Goal: Task Accomplishment & Management: Manage account settings

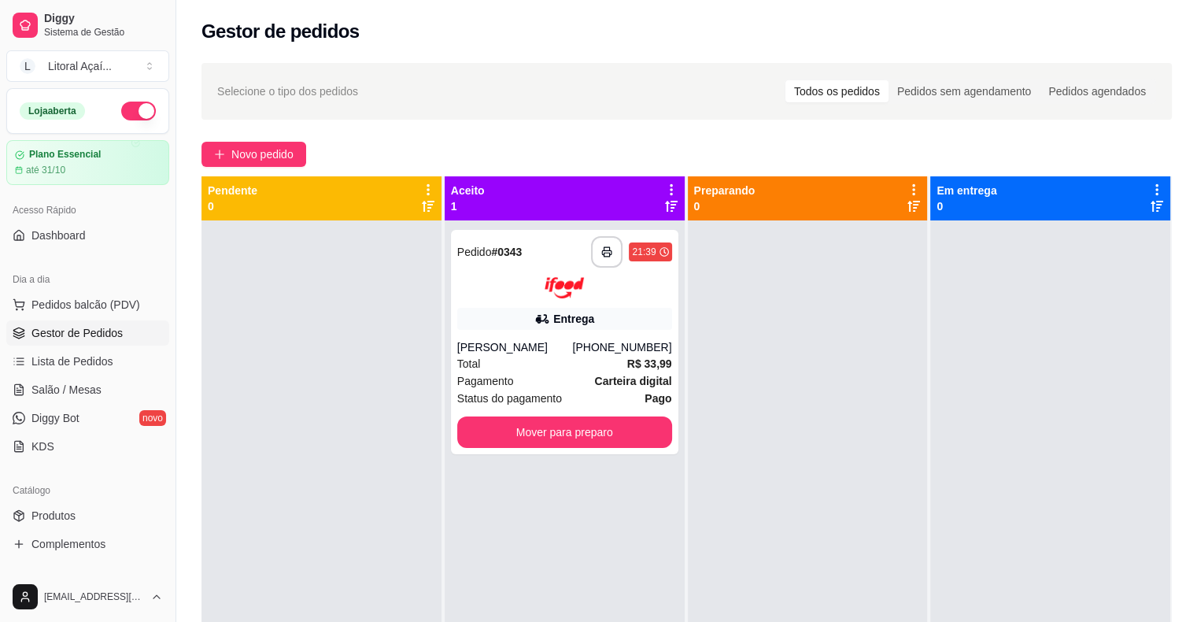
click at [559, 341] on div "[PERSON_NAME]" at bounding box center [515, 347] width 116 height 16
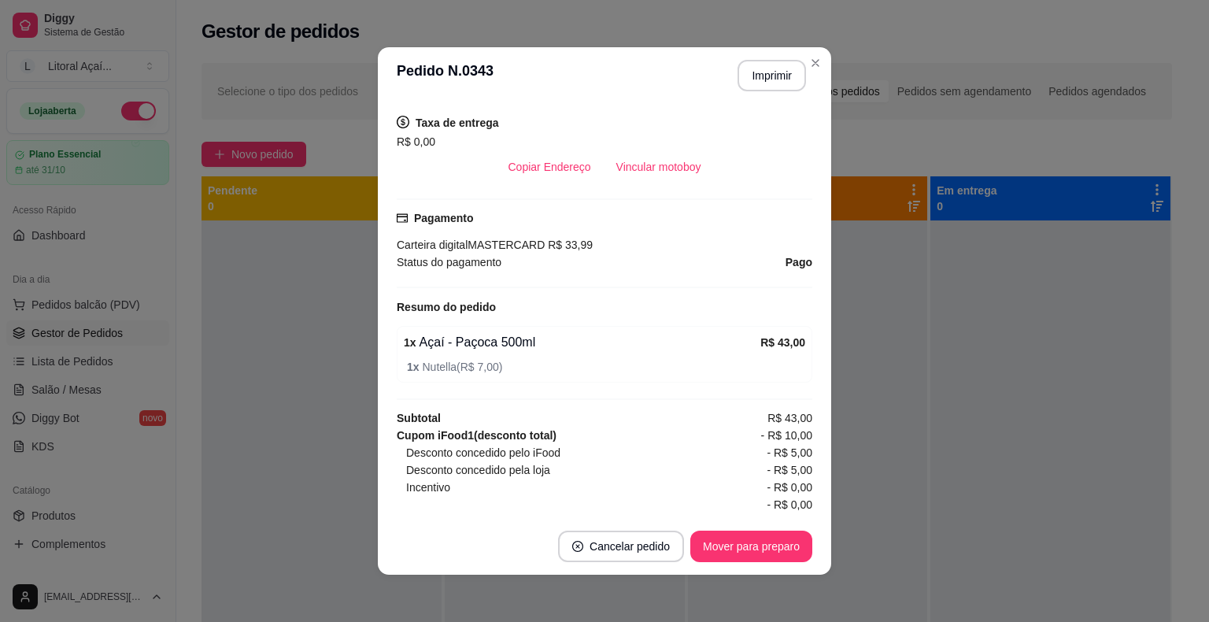
scroll to position [361, 0]
drag, startPoint x: 517, startPoint y: 443, endPoint x: 681, endPoint y: 445, distance: 164.5
click at [681, 445] on div "Desconto concedido pelo iFood - R$ 5,00" at bounding box center [609, 450] width 406 height 17
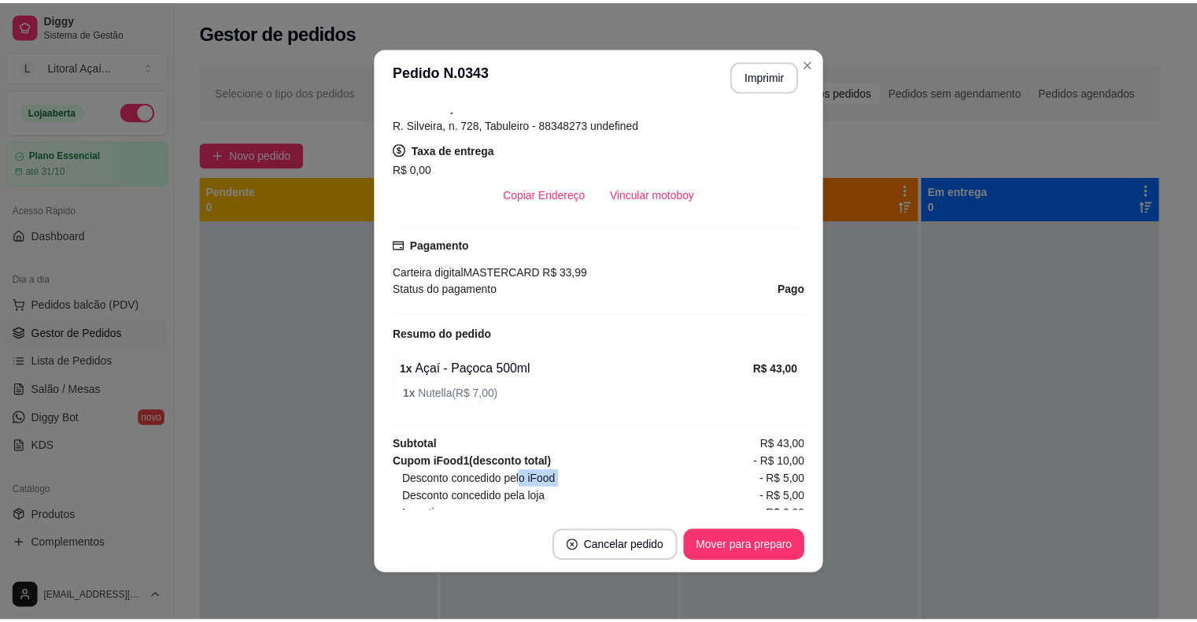
scroll to position [393, 0]
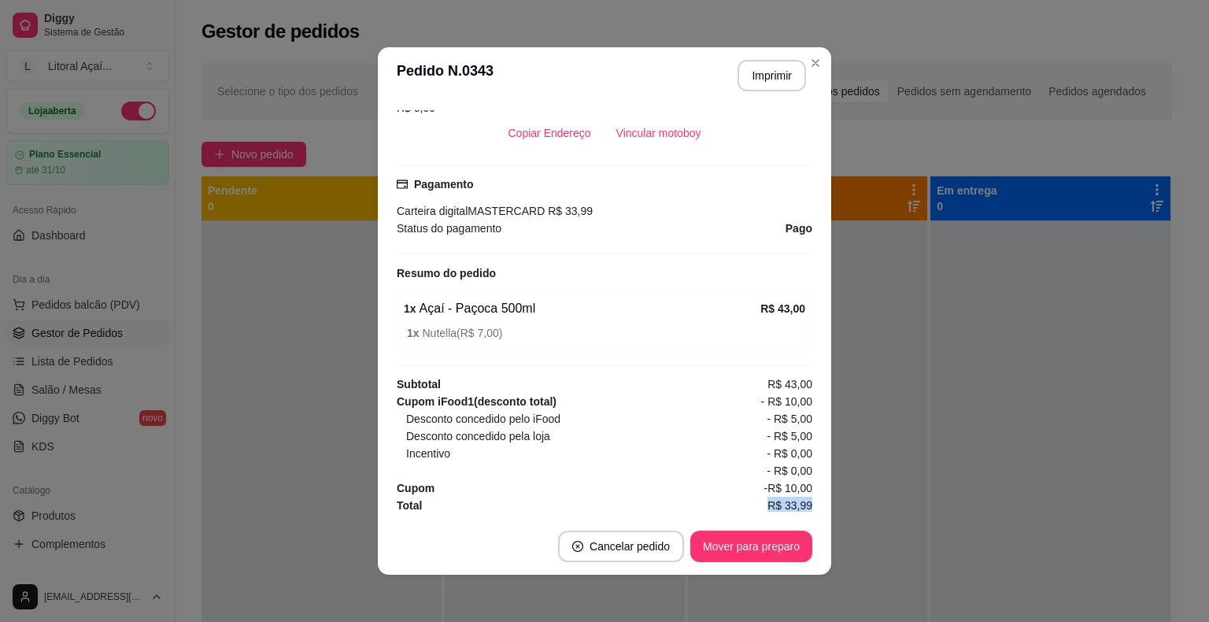
drag, startPoint x: 732, startPoint y: 500, endPoint x: 802, endPoint y: 505, distance: 70.2
click at [802, 505] on div "feito há 0 minutos Horário do pedido [DATE] 21:39 Status do pedido ACEITO Nome …" at bounding box center [604, 310] width 415 height 401
drag, startPoint x: 504, startPoint y: 404, endPoint x: 560, endPoint y: 413, distance: 57.4
click at [560, 413] on div "Cupom iFood 1 (desconto total) - R$ 10,00 Desconto concedido pelo iFood - R$ 5,…" at bounding box center [604, 436] width 415 height 87
click at [560, 413] on div "Desconto concedido pelo iFood - R$ 5,00" at bounding box center [609, 418] width 406 height 17
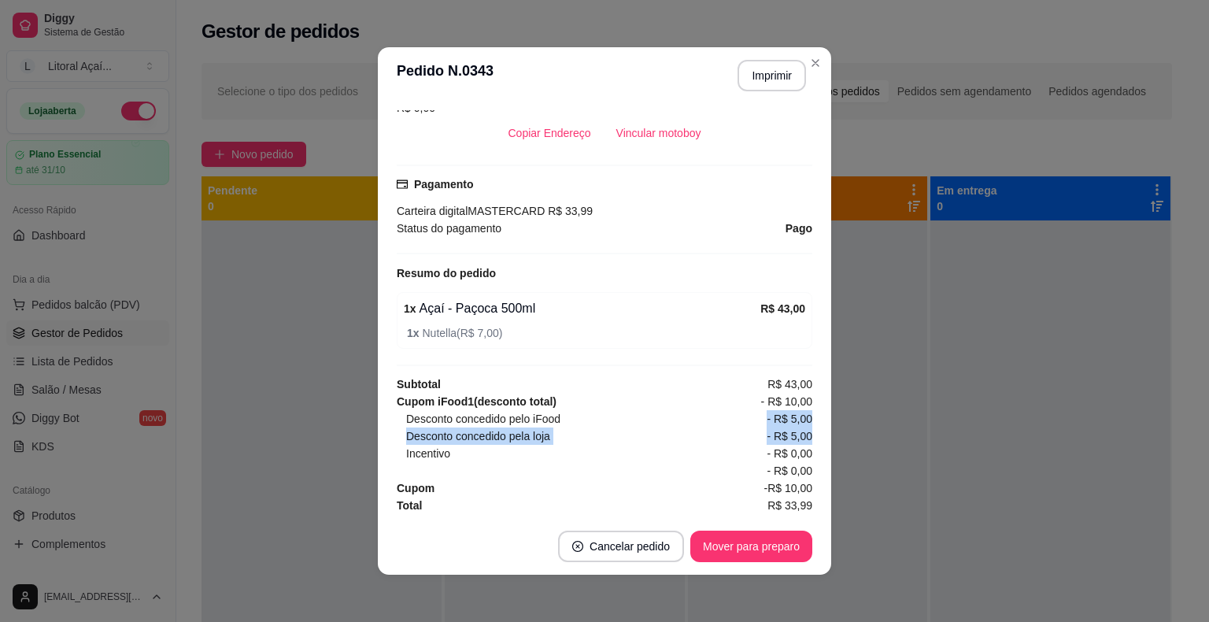
drag, startPoint x: 560, startPoint y: 413, endPoint x: 777, endPoint y: 426, distance: 217.5
click at [777, 426] on div "Cupom iFood 1 (desconto total) - R$ 10,00 Desconto concedido pelo iFood - R$ 5,…" at bounding box center [604, 436] width 415 height 87
click at [777, 431] on span "- R$ 5,00" at bounding box center [789, 435] width 46 height 17
click at [771, 497] on span "R$ 33,99" at bounding box center [789, 505] width 45 height 17
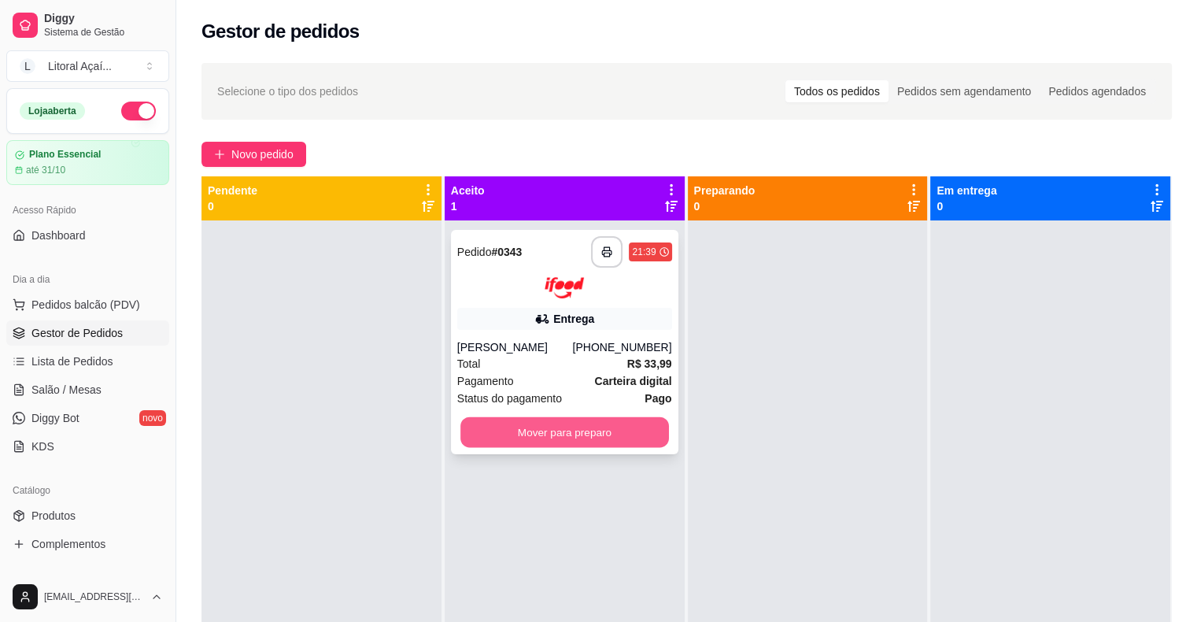
click at [611, 431] on button "Mover para preparo" at bounding box center [564, 431] width 209 height 31
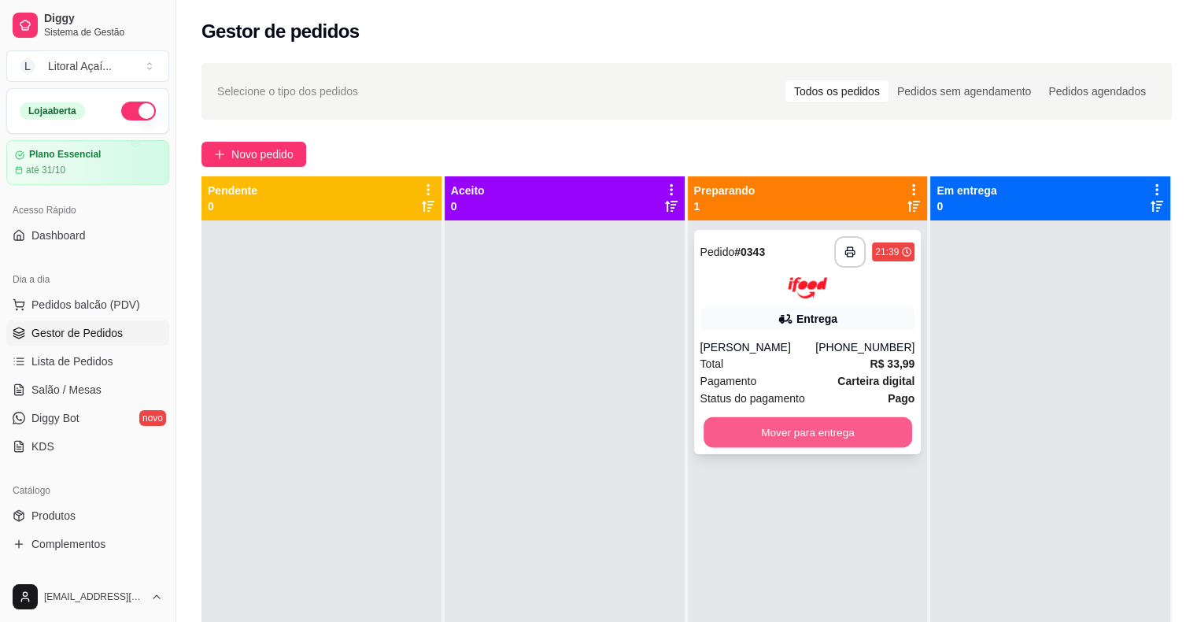
click at [842, 430] on button "Mover para entrega" at bounding box center [807, 431] width 209 height 31
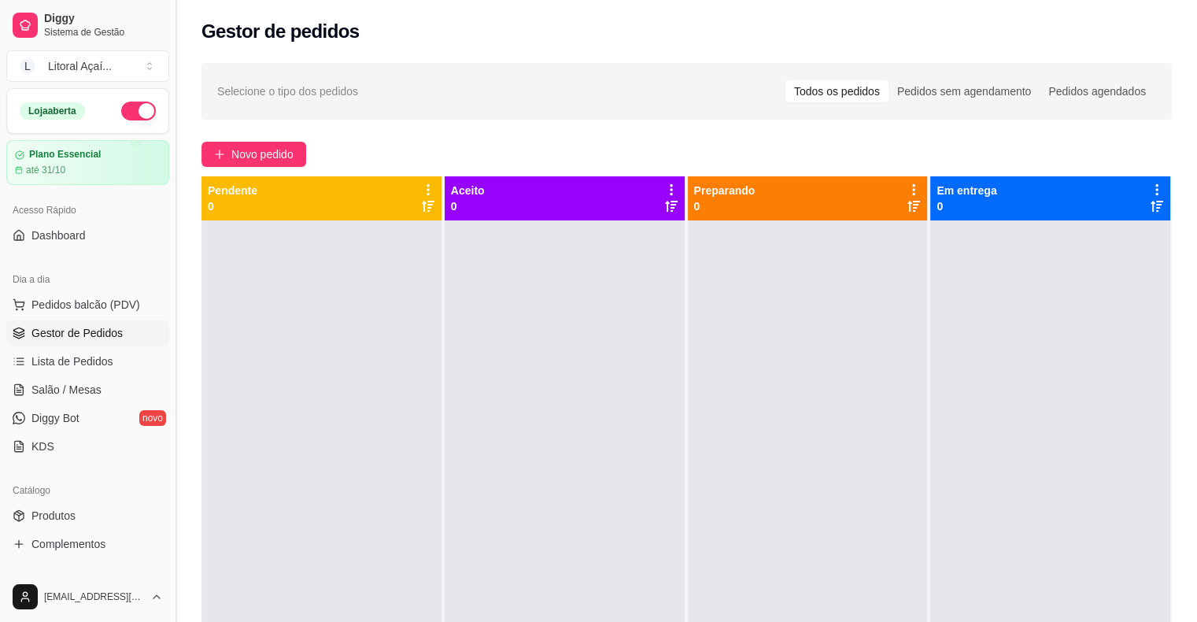
click at [169, 278] on button "Toggle Sidebar" at bounding box center [175, 311] width 13 height 622
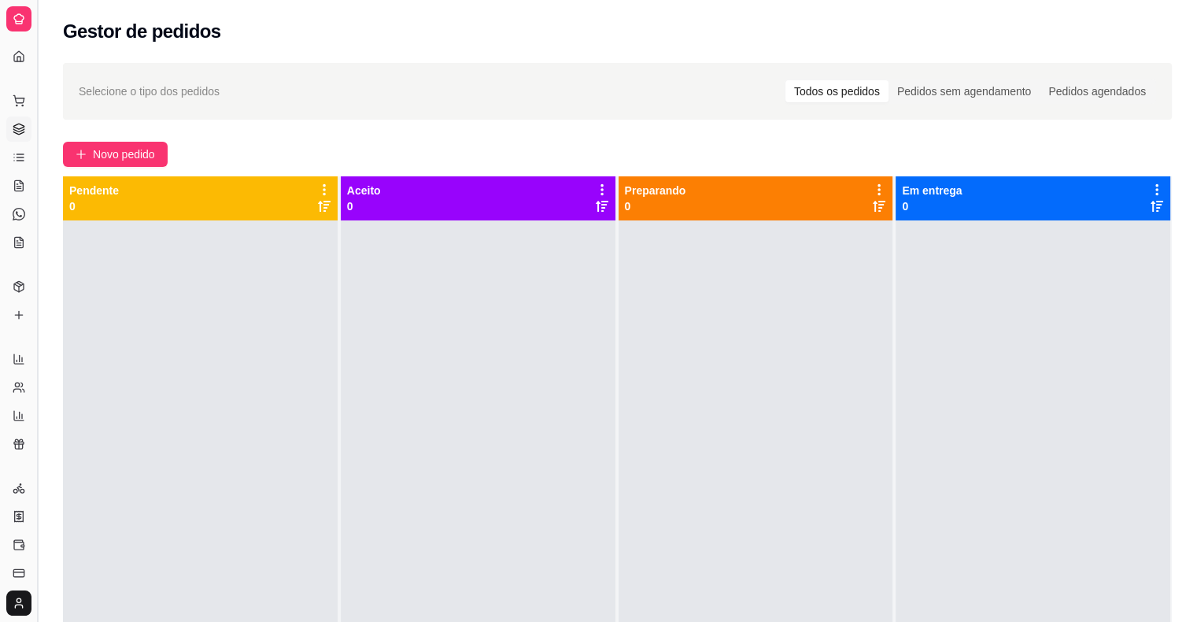
click at [41, 249] on button "Toggle Sidebar" at bounding box center [37, 311] width 13 height 622
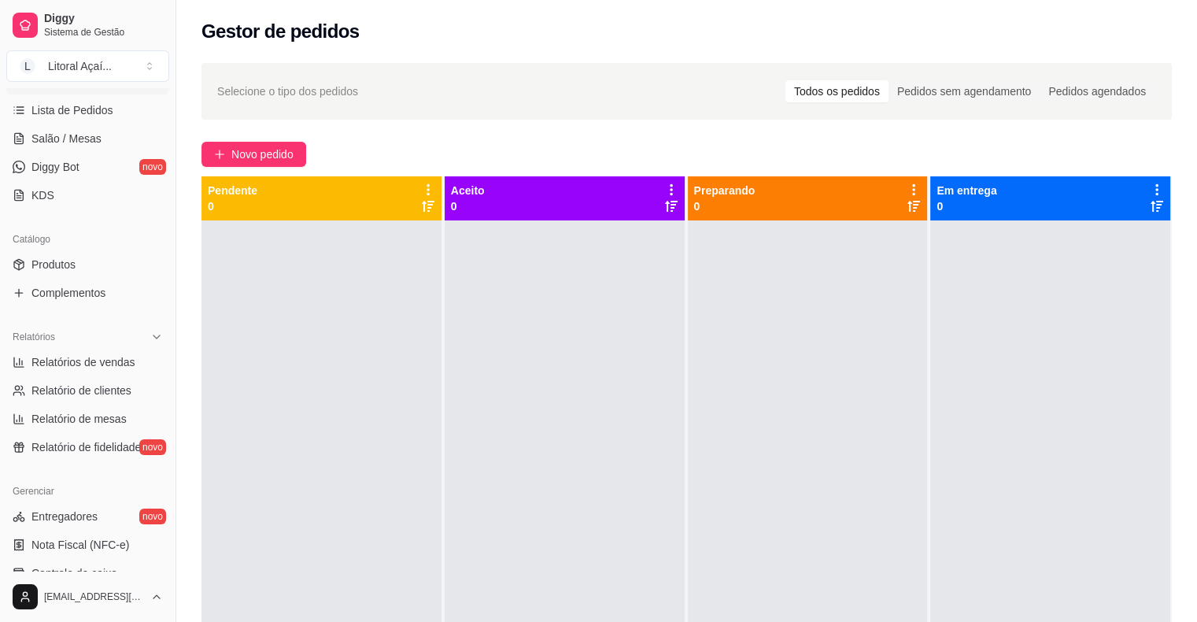
scroll to position [254, 0]
click at [82, 364] on span "Relatórios de vendas" at bounding box center [83, 359] width 104 height 16
select select "ALL"
select select "0"
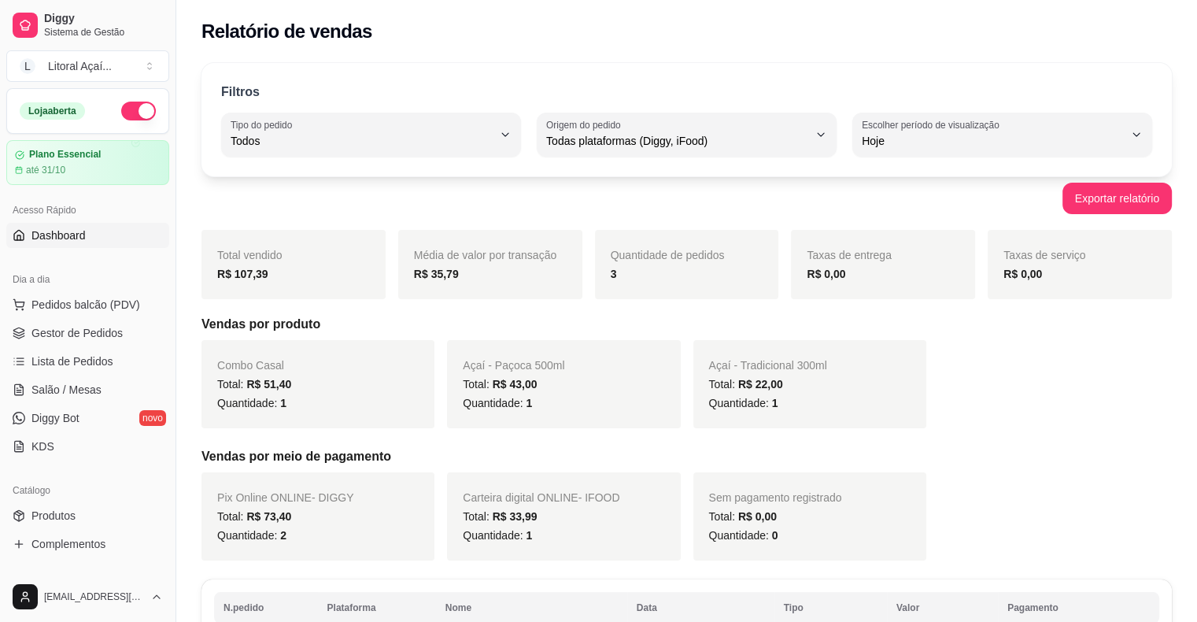
click at [104, 228] on link "Dashboard" at bounding box center [87, 235] width 163 height 25
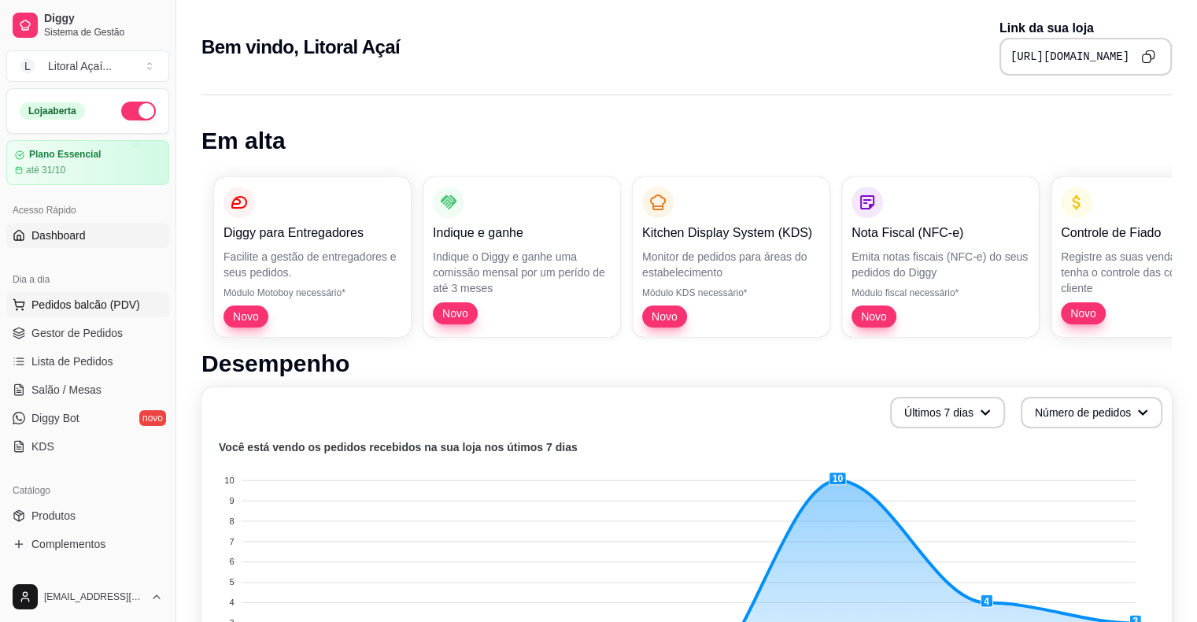
click at [35, 308] on span "Pedidos balcão (PDV)" at bounding box center [85, 305] width 109 height 16
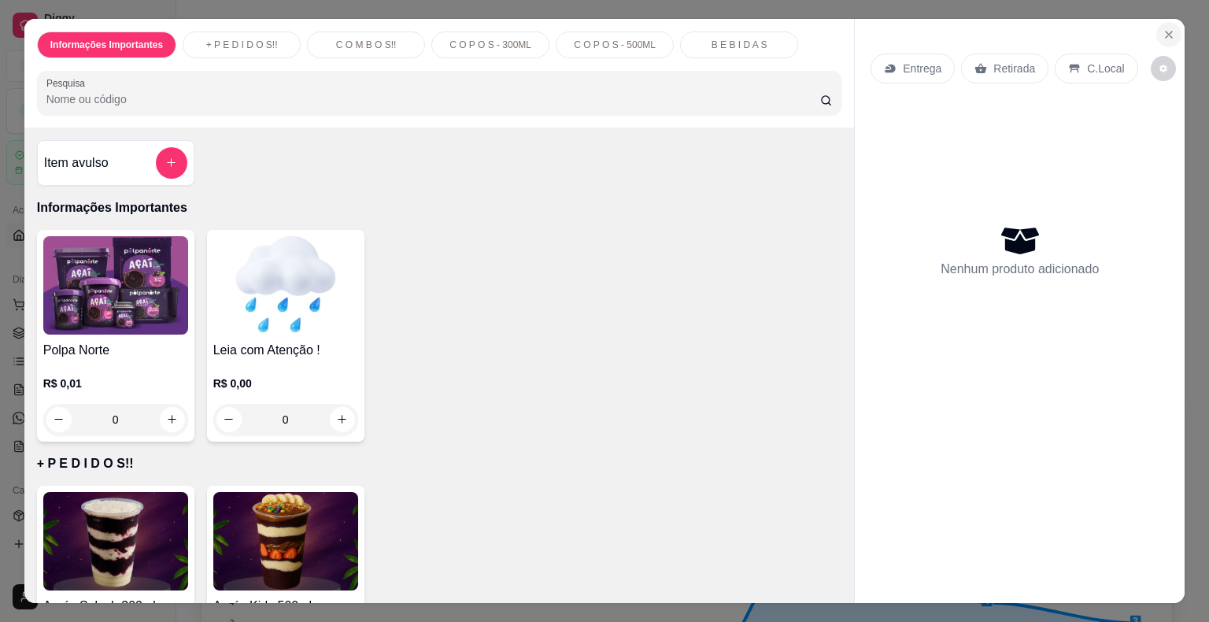
click at [1165, 31] on icon "Close" at bounding box center [1168, 34] width 6 height 6
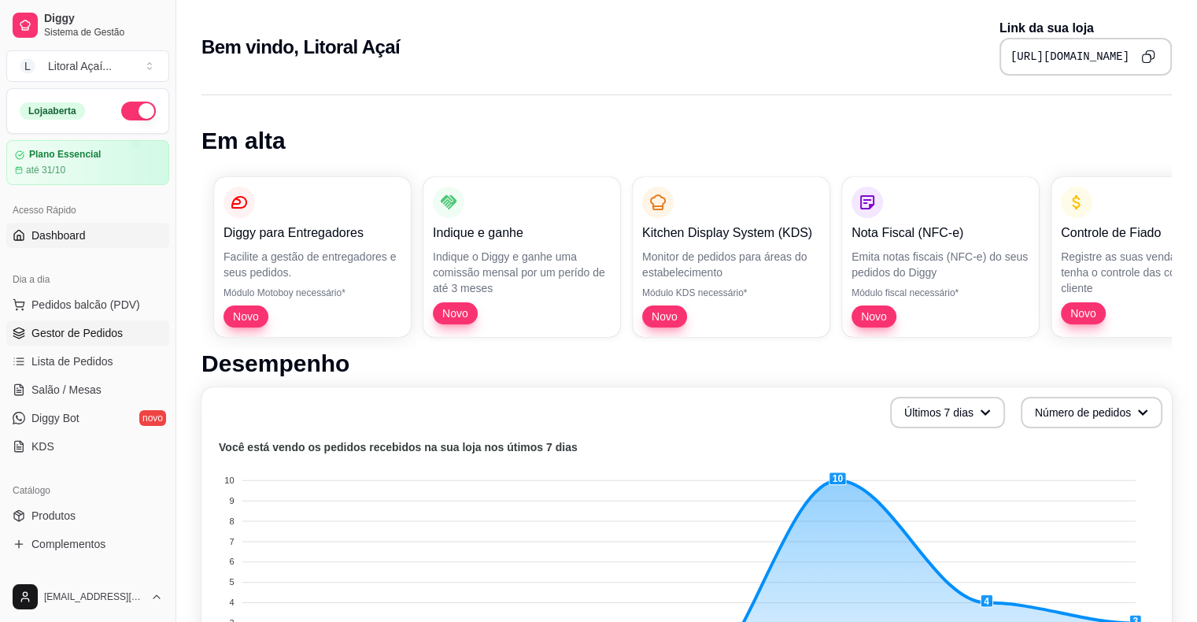
click at [49, 337] on span "Gestor de Pedidos" at bounding box center [76, 333] width 91 height 16
